Goal: Information Seeking & Learning: Learn about a topic

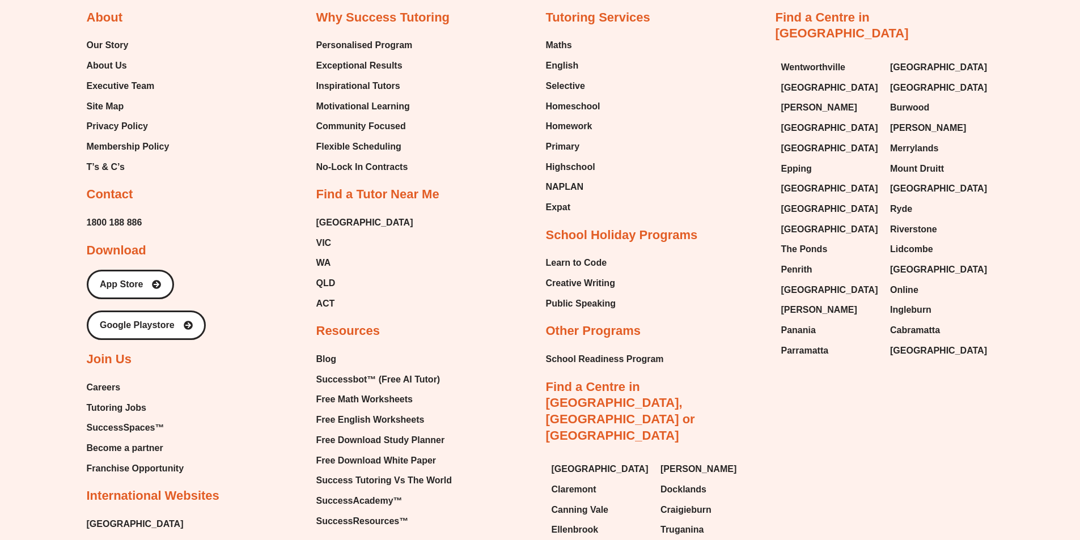
scroll to position [4987, 0]
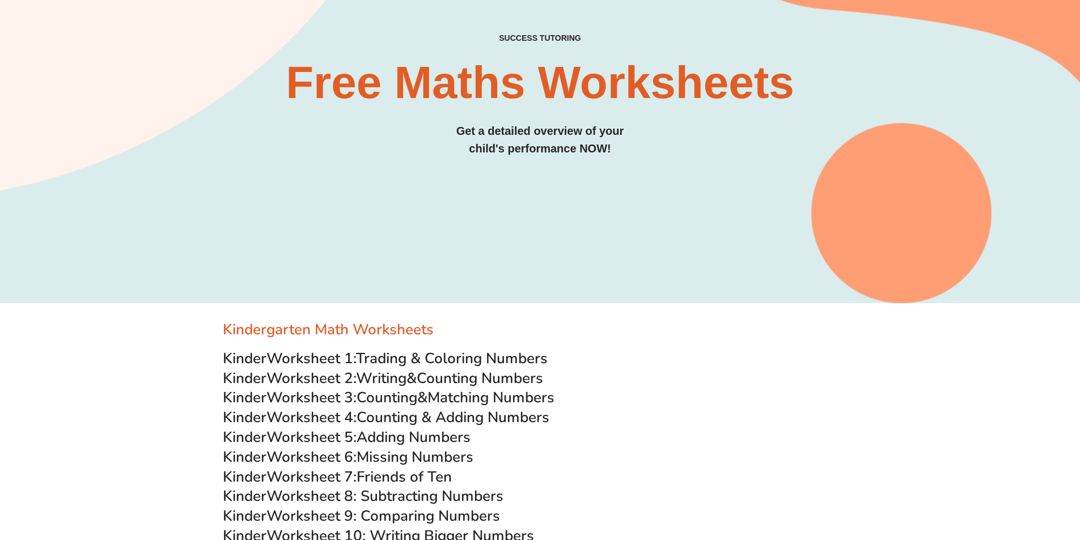
scroll to position [113, 0]
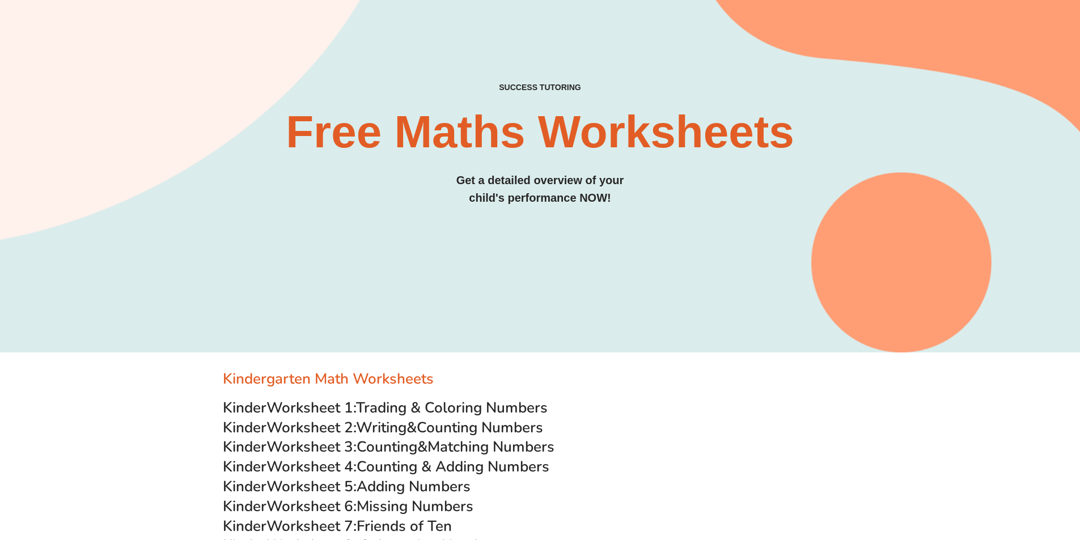
click at [351, 129] on h2 "Free Maths Worksheets​" at bounding box center [540, 131] width 907 height 45
click at [350, 129] on h2 "Free Maths Worksheets​" at bounding box center [540, 131] width 907 height 45
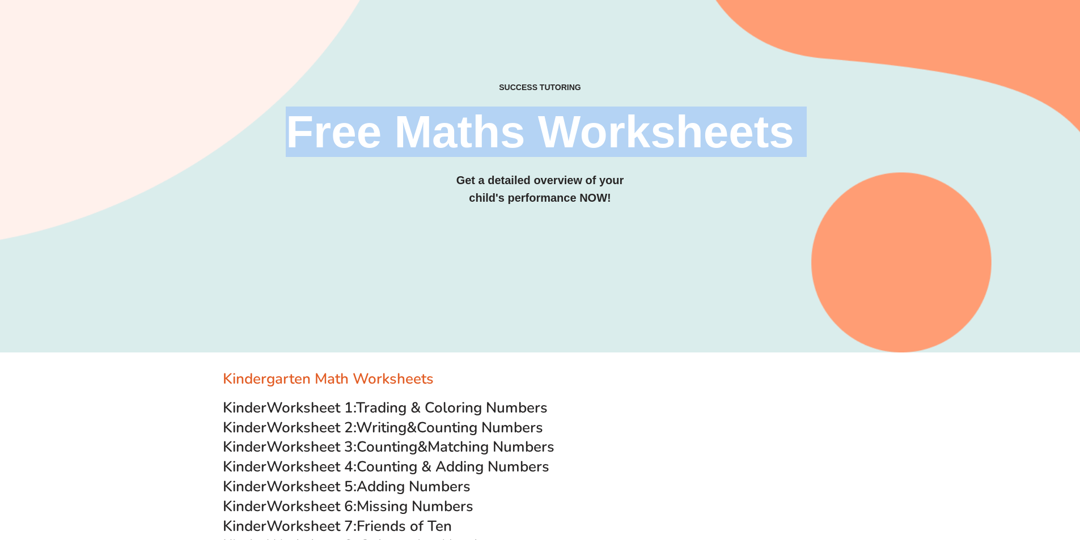
click at [350, 129] on h2 "Free Maths Worksheets​" at bounding box center [540, 131] width 907 height 45
copy div "Free Maths Worksheets​"
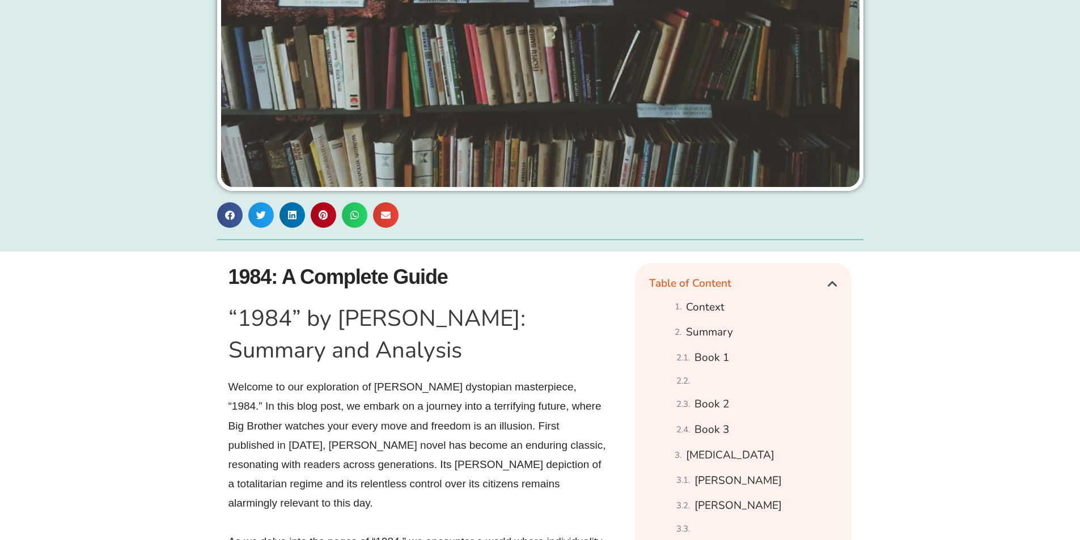
scroll to position [397, 0]
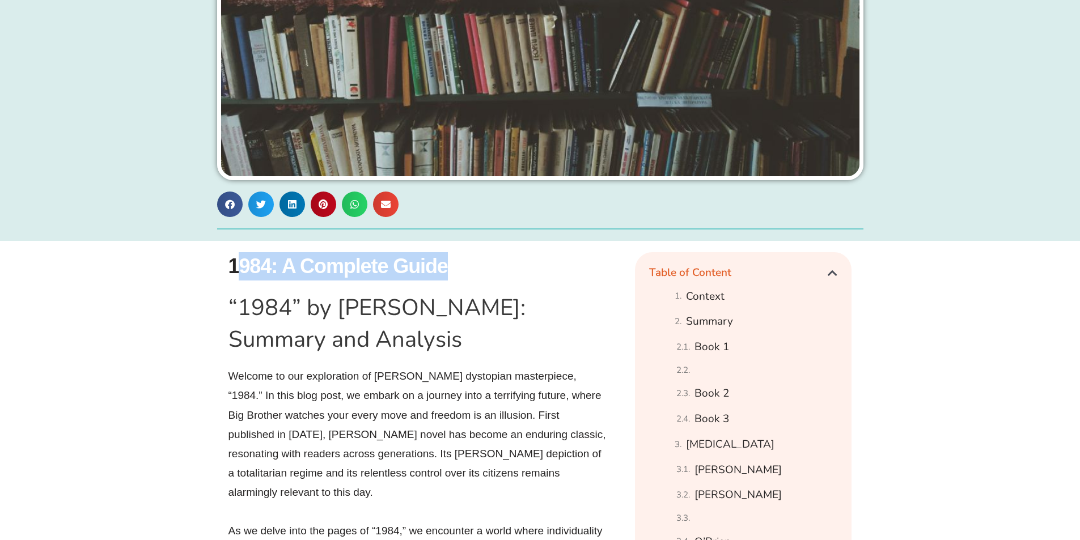
drag, startPoint x: 236, startPoint y: 266, endPoint x: 512, endPoint y: 266, distance: 276.0
click at [512, 266] on h1 "1984: A Complete Guide" at bounding box center [425, 266] width 395 height 28
click at [328, 270] on h1 "1984: A Complete Guide" at bounding box center [425, 266] width 395 height 28
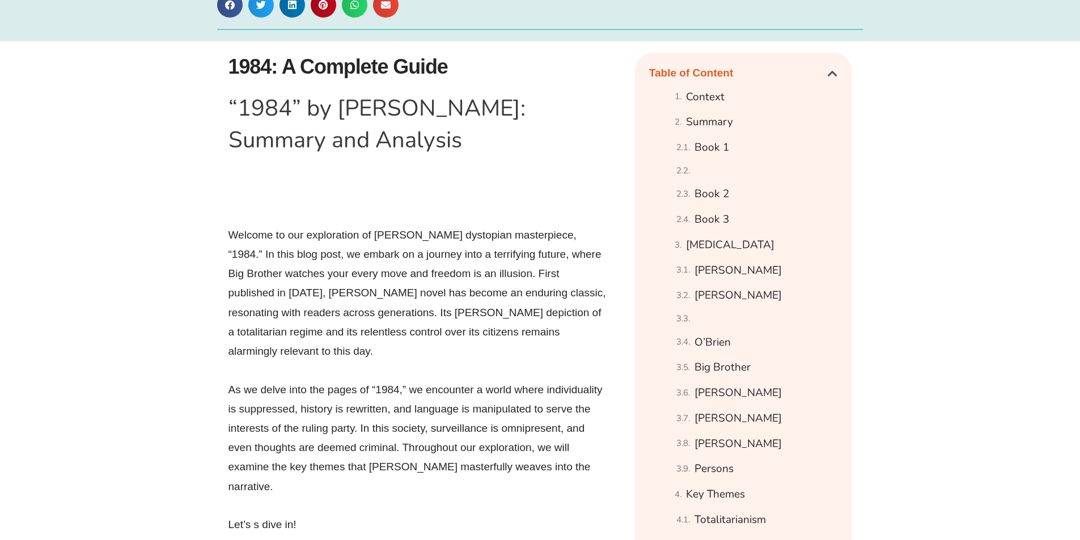
scroll to position [623, 0]
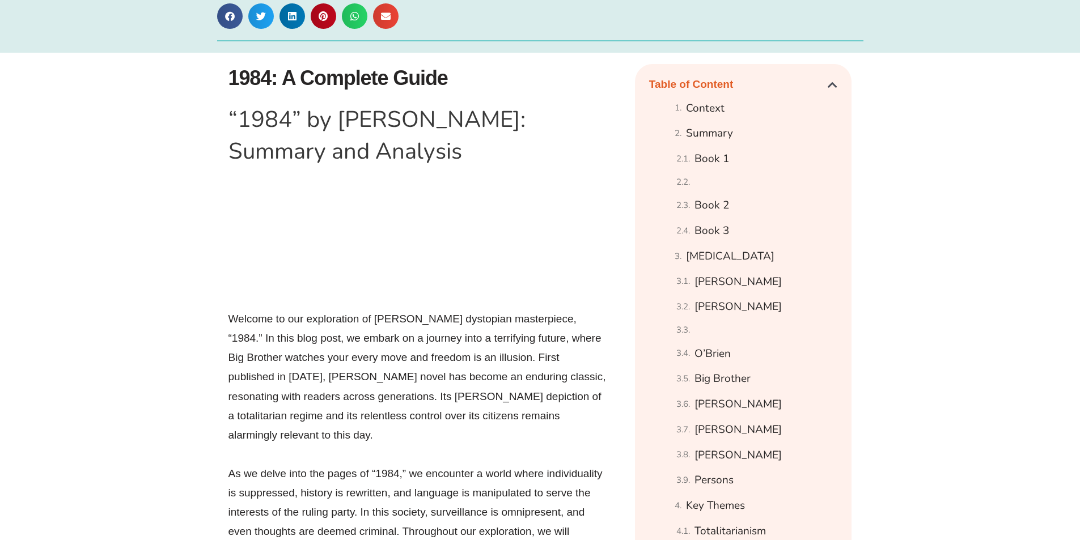
scroll to position [567, 0]
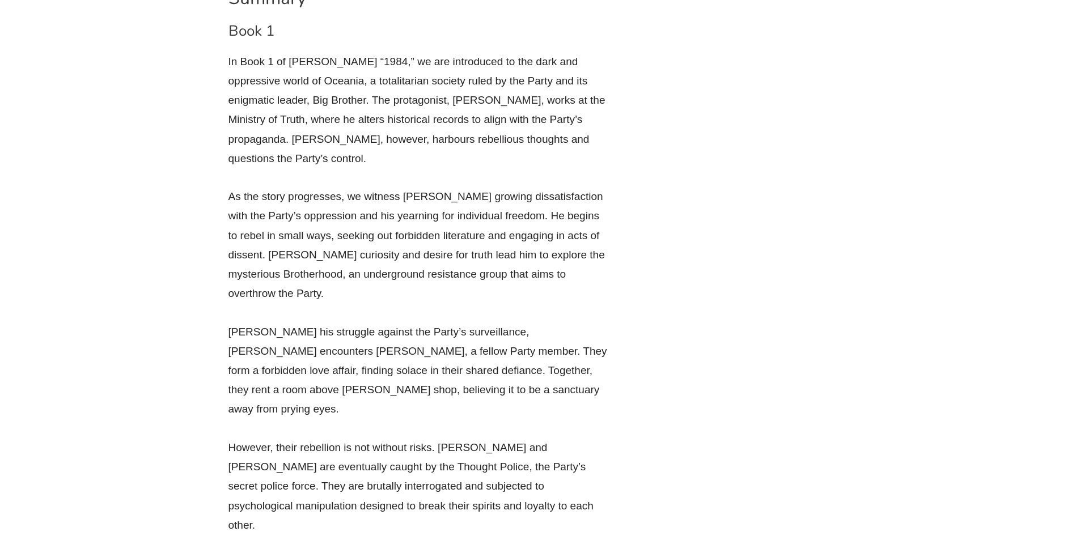
scroll to position [1757, 0]
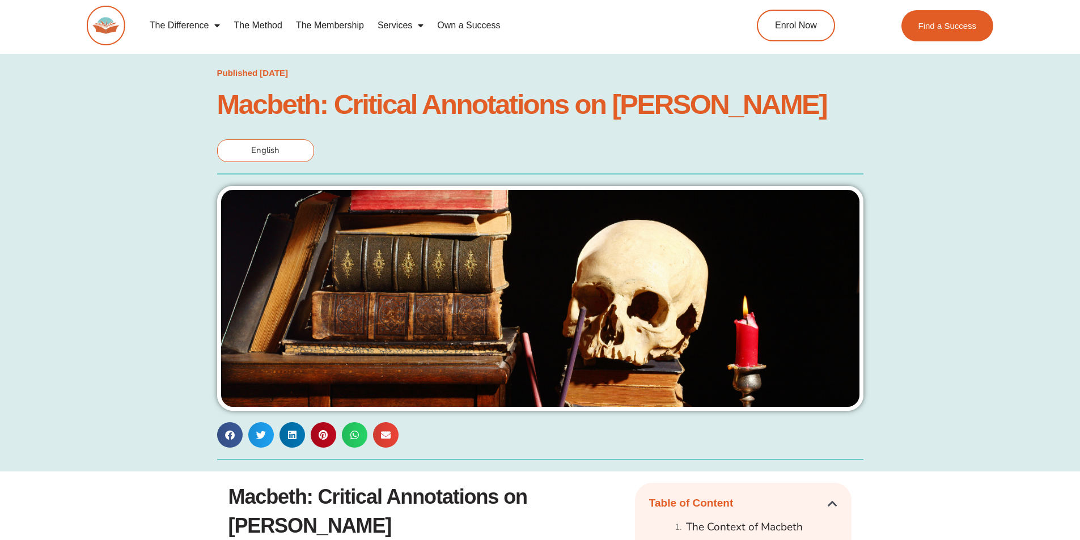
click at [314, 95] on h1 "Macbeth: Critical Annotations on William Shakespeare" at bounding box center [540, 104] width 646 height 25
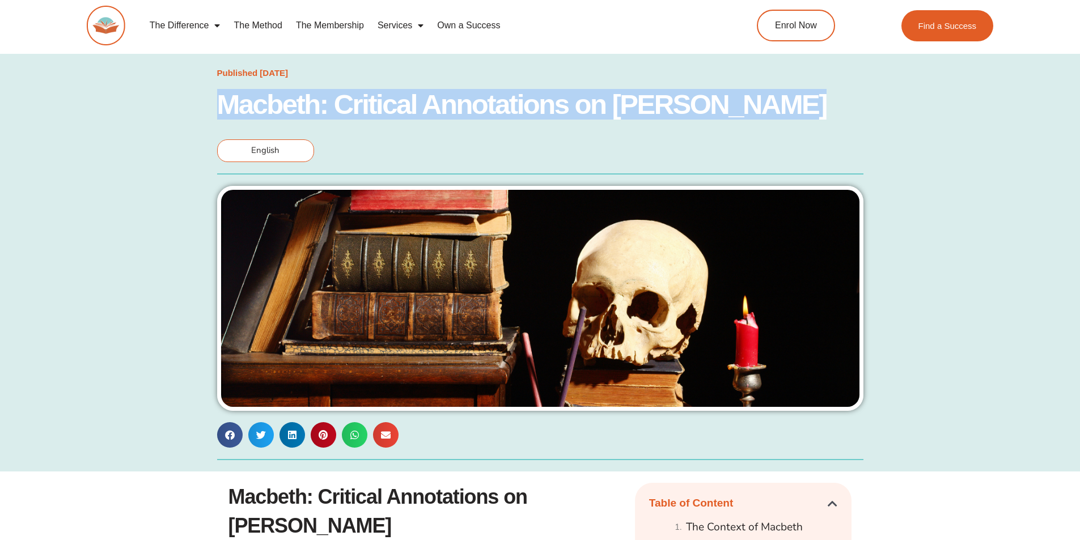
click at [314, 95] on h1 "Macbeth: Critical Annotations on William Shakespeare" at bounding box center [540, 104] width 646 height 25
copy div "Macbeth: Critical Annotations on William Shakespeare"
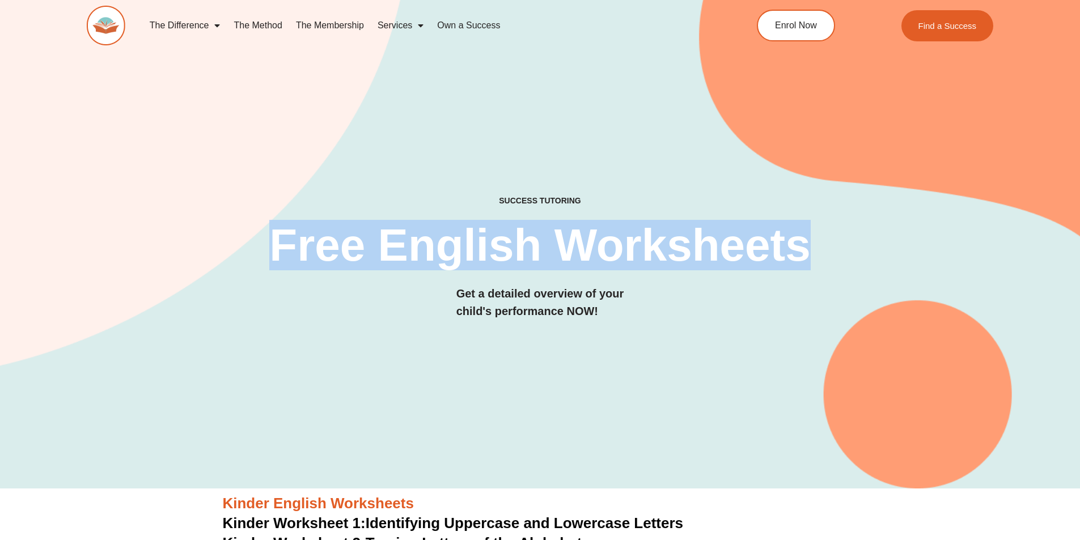
drag, startPoint x: 275, startPoint y: 244, endPoint x: 923, endPoint y: 218, distance: 647.7
click at [923, 218] on div "SUCCESS TUTORING​ Free English Worksheets​ Get a detailed overview of your chil…" at bounding box center [540, 269] width 907 height 147
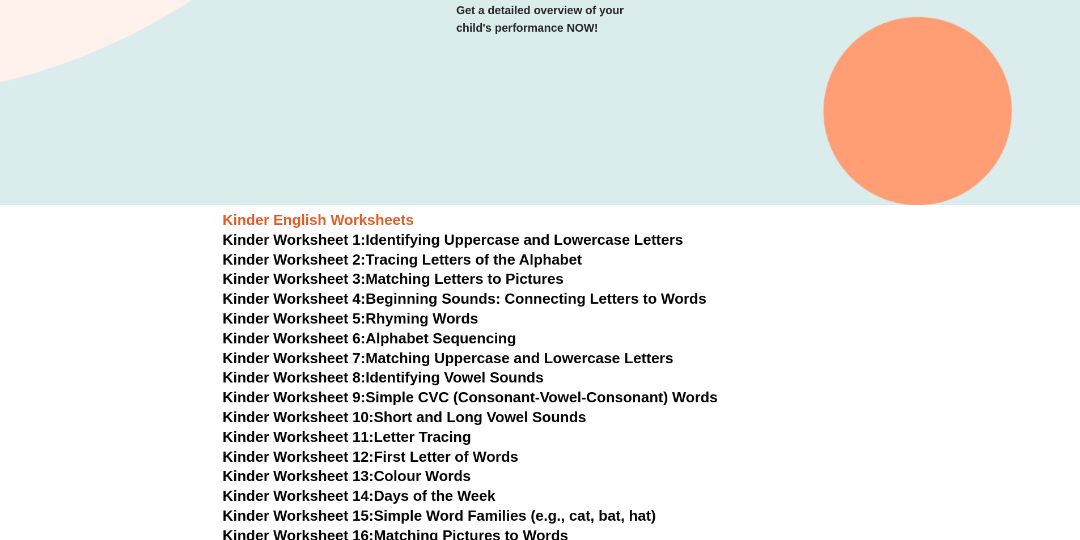
scroll to position [567, 0]
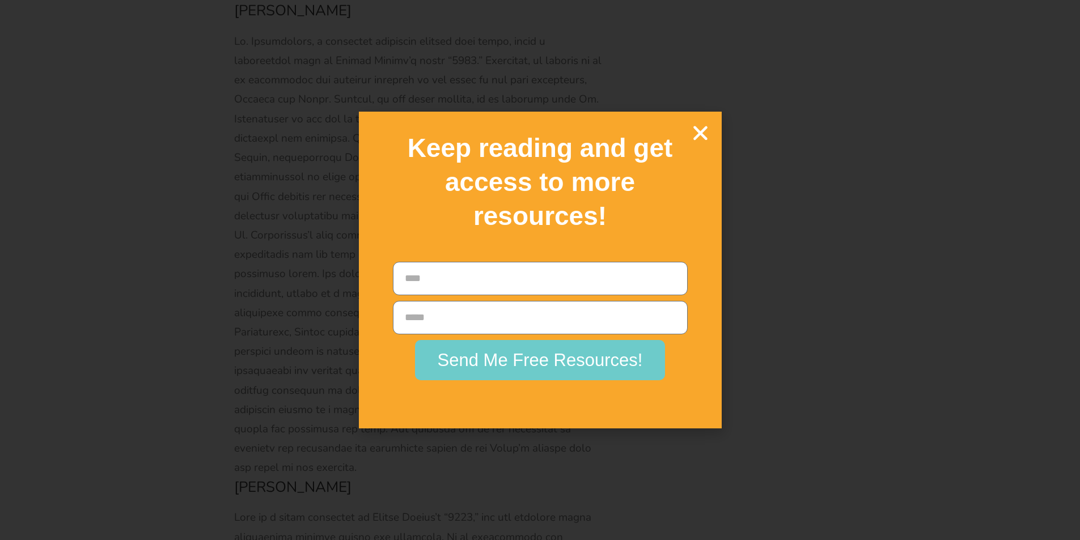
scroll to position [6744, 0]
click at [702, 135] on icon "Close" at bounding box center [700, 133] width 20 height 20
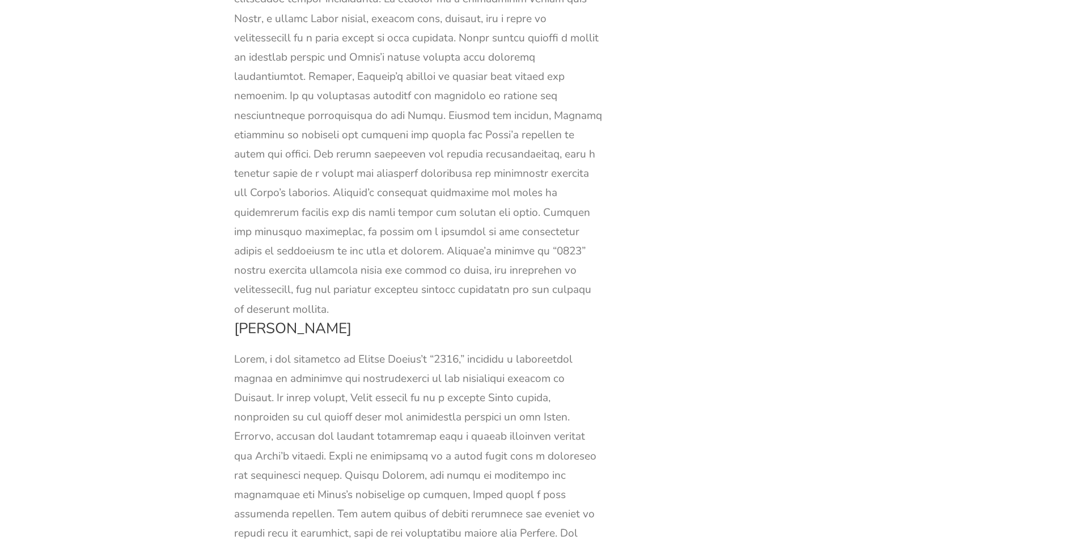
scroll to position [0, 0]
